Goal: Task Accomplishment & Management: Manage account settings

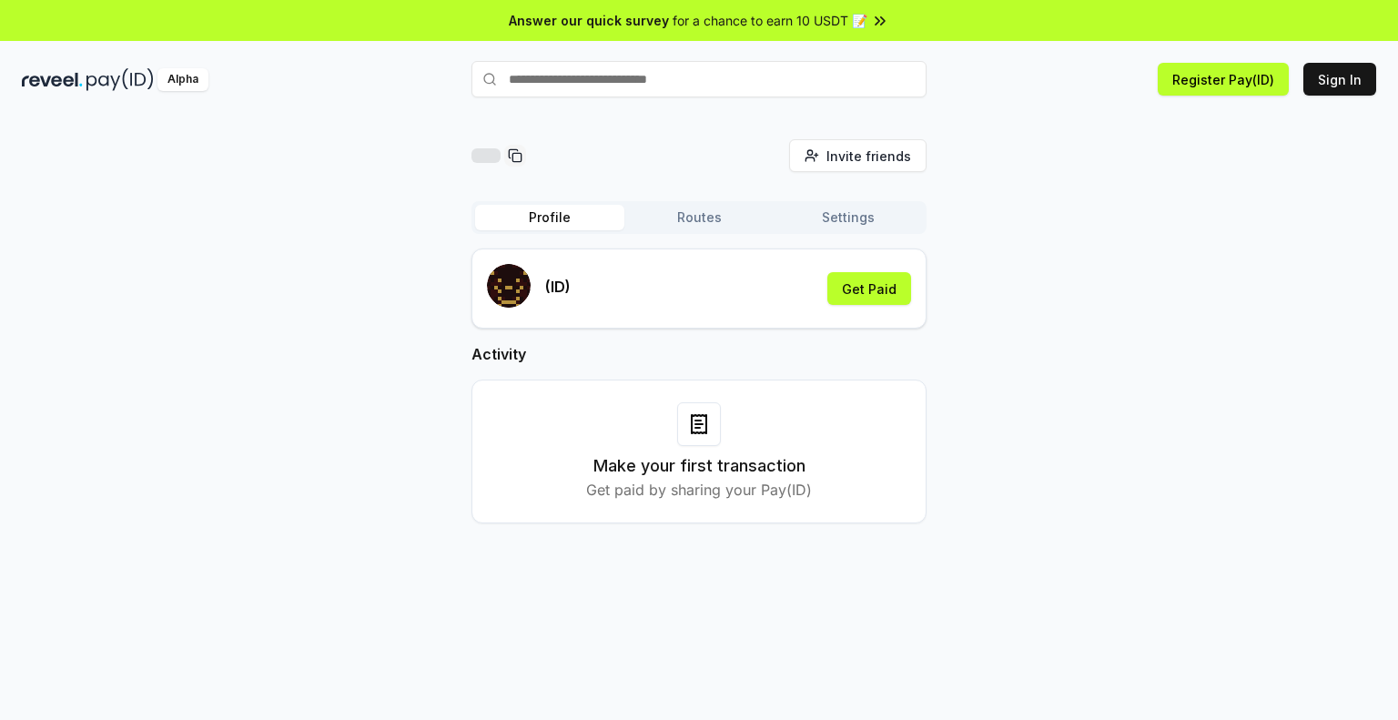
click at [663, 214] on button "Routes" at bounding box center [698, 217] width 149 height 25
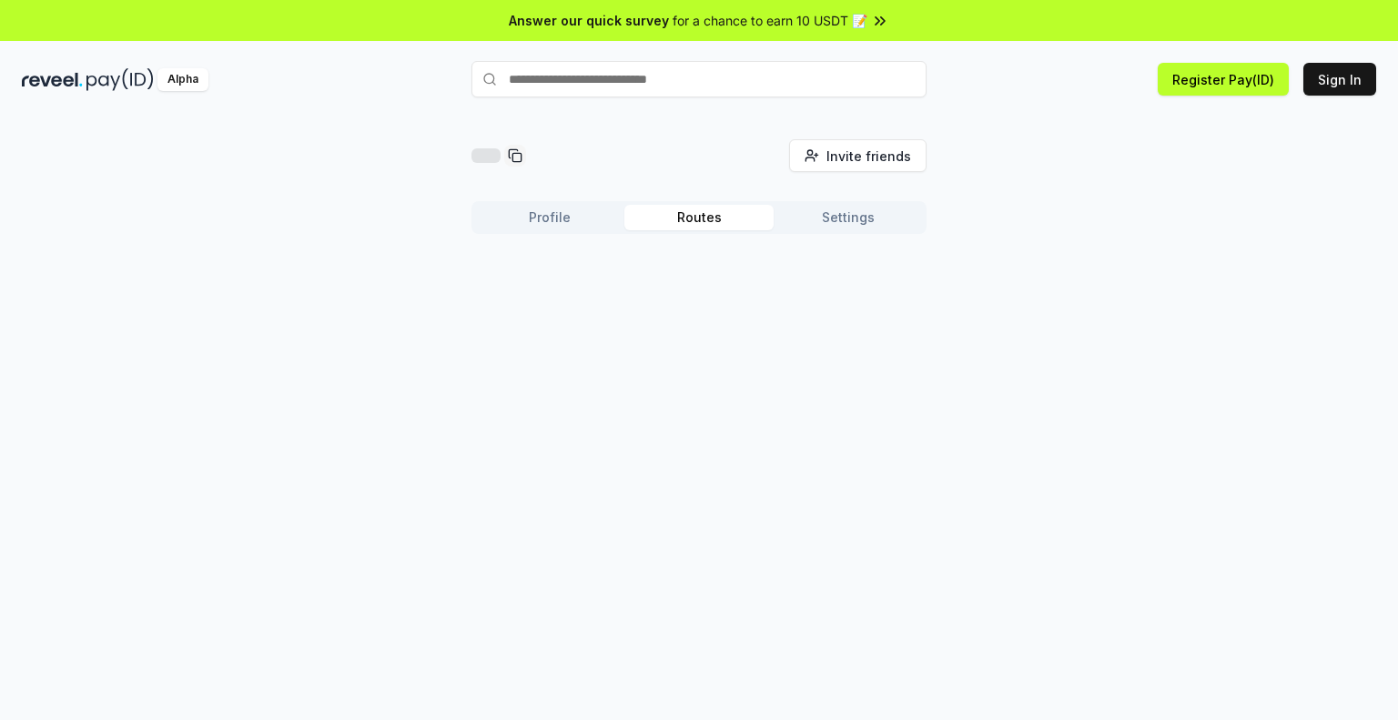
click at [873, 225] on button "Settings" at bounding box center [848, 217] width 149 height 25
